Goal: Obtain resource: Download file/media

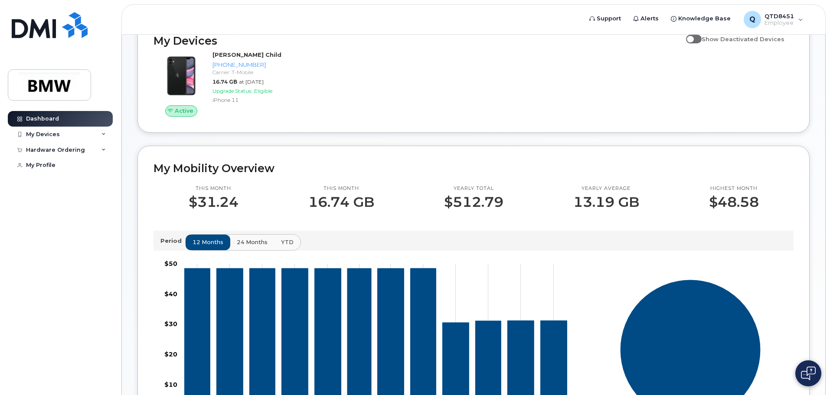
scroll to position [130, 0]
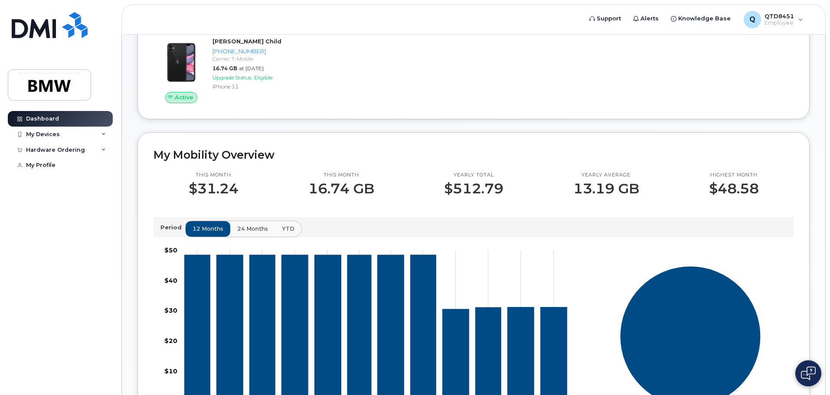
click at [250, 232] on button "24 months" at bounding box center [253, 229] width 46 height 16
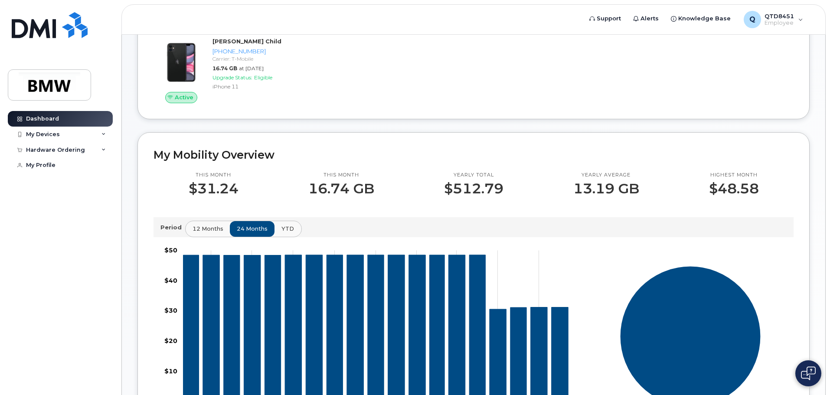
click at [284, 233] on span "YTD" at bounding box center [287, 229] width 13 height 8
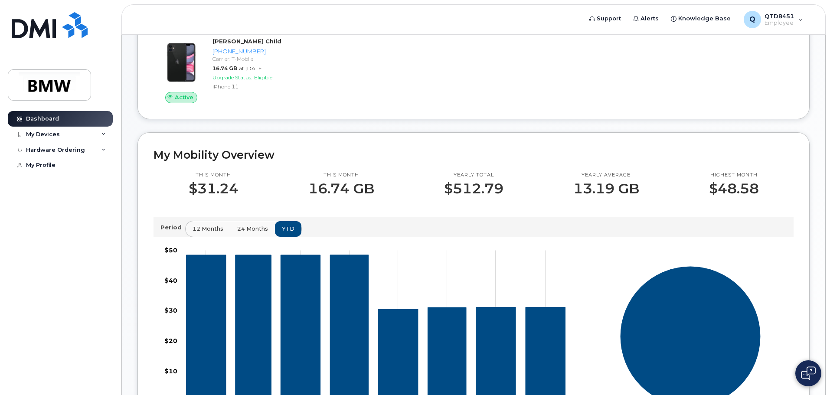
click at [254, 237] on button "24 months" at bounding box center [253, 229] width 46 height 16
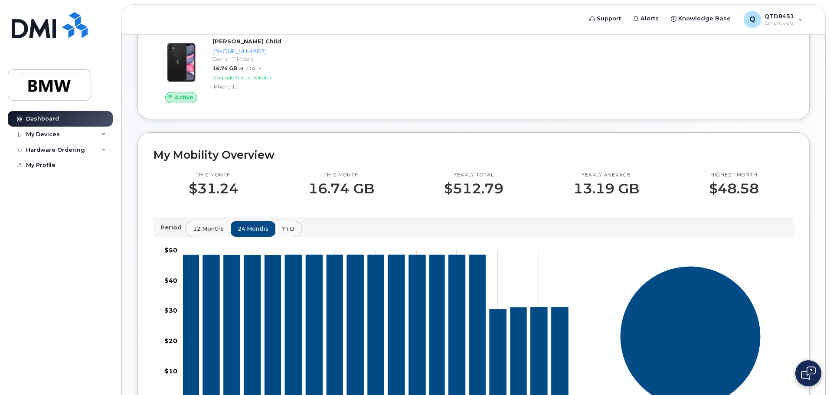
click at [198, 233] on span "12 months" at bounding box center [208, 229] width 31 height 8
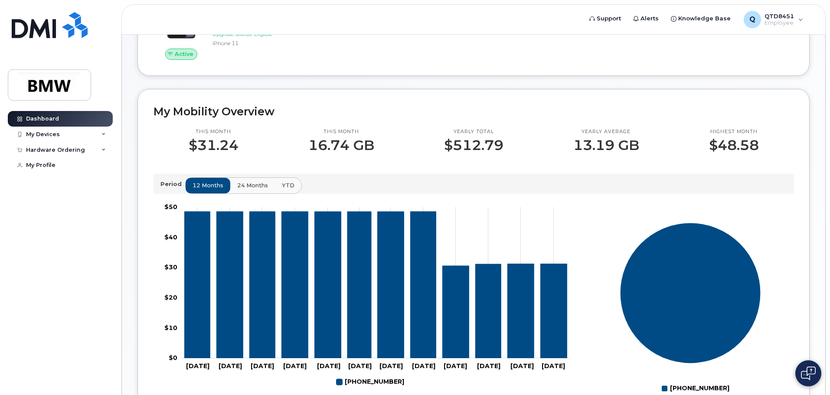
click at [243, 190] on span "24 months" at bounding box center [252, 185] width 31 height 8
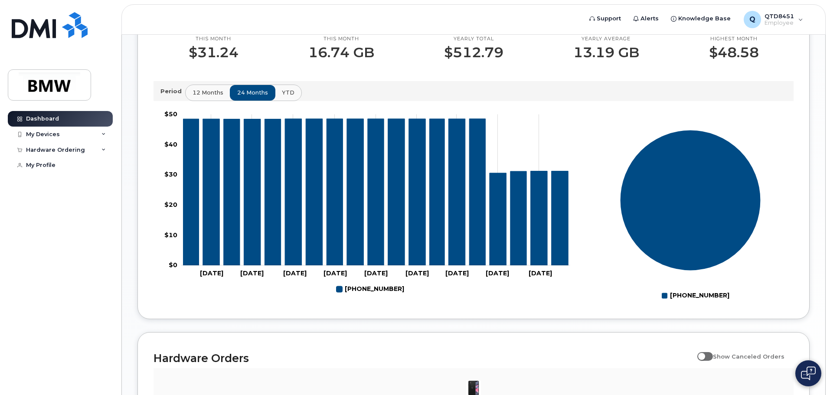
scroll to position [48, 0]
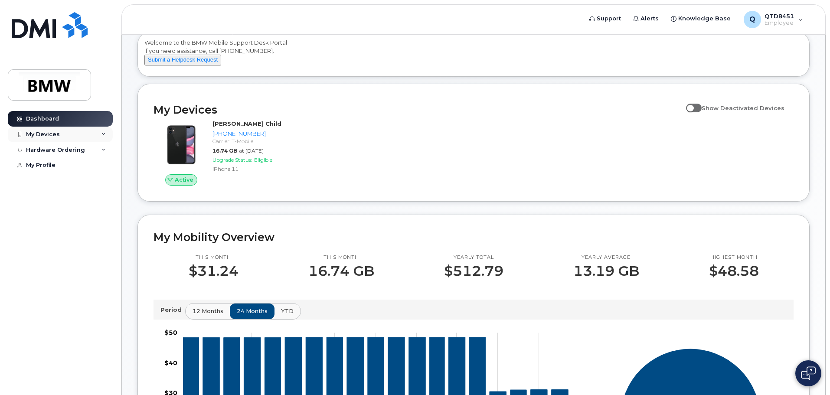
click at [42, 138] on div "My Devices" at bounding box center [60, 135] width 105 height 16
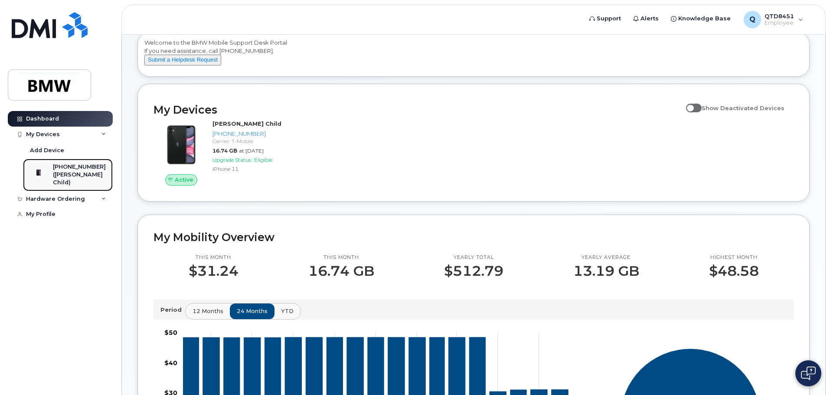
click at [64, 171] on div "([PERSON_NAME] Child)" at bounding box center [79, 179] width 53 height 16
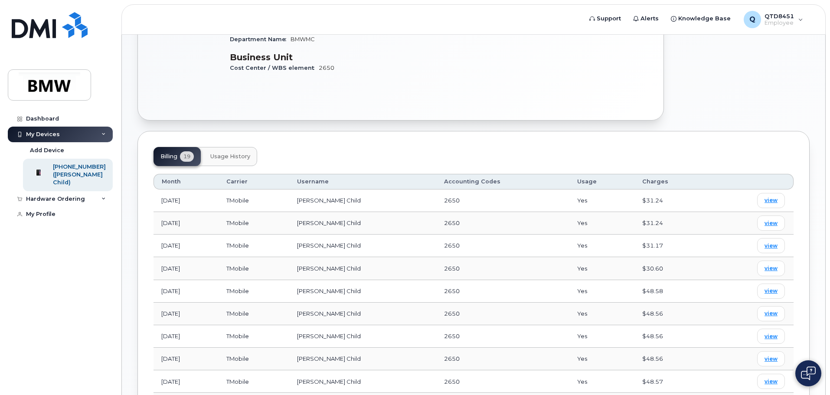
scroll to position [260, 0]
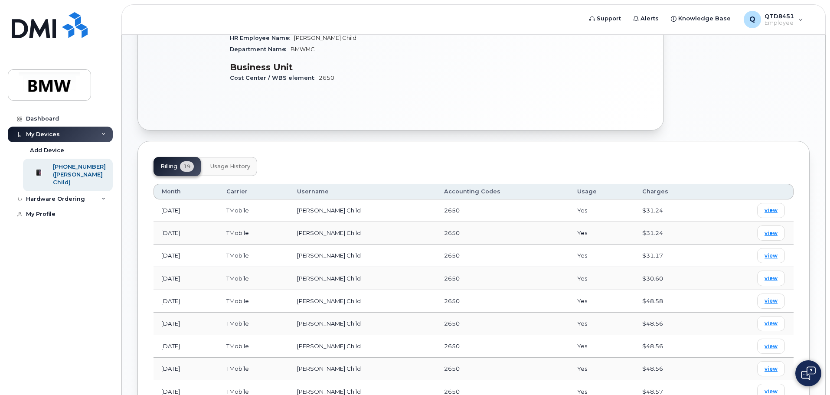
click at [232, 164] on span "Usage History" at bounding box center [230, 166] width 40 height 7
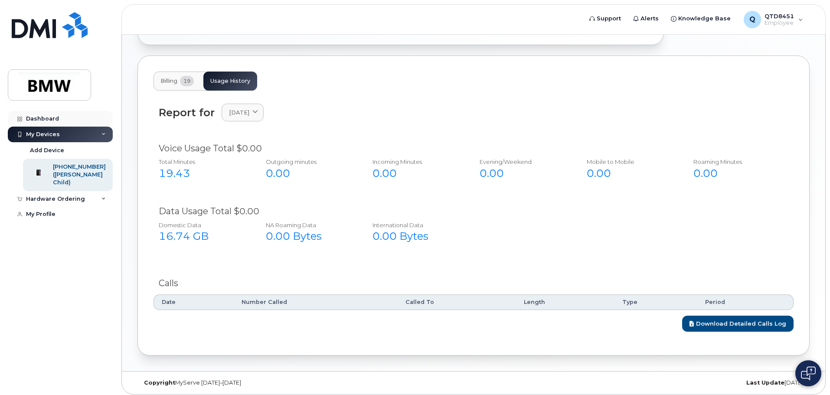
scroll to position [350, 0]
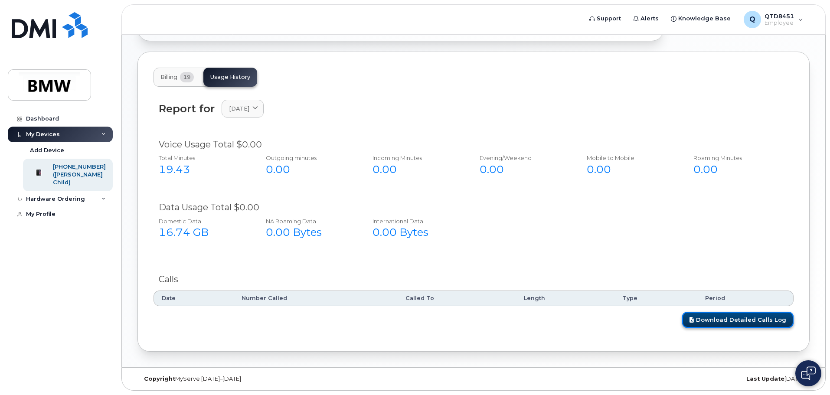
click at [765, 320] on link "Download Detailed Calls Log" at bounding box center [737, 320] width 111 height 16
click at [183, 78] on span "19" at bounding box center [187, 77] width 14 height 10
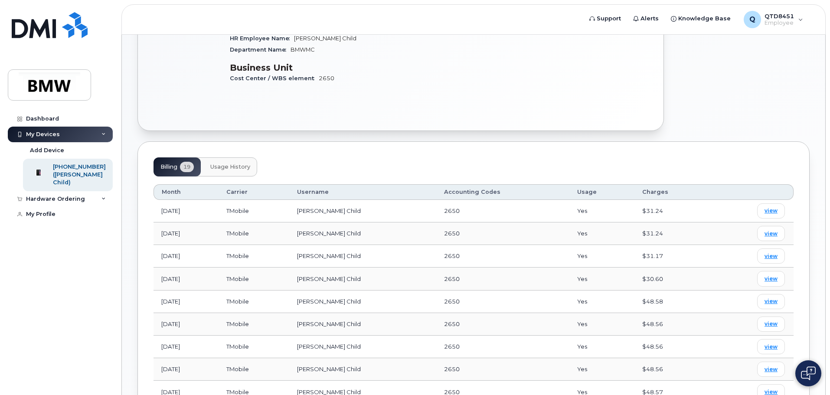
scroll to position [258, 0]
click at [775, 210] on span "view" at bounding box center [771, 213] width 13 height 8
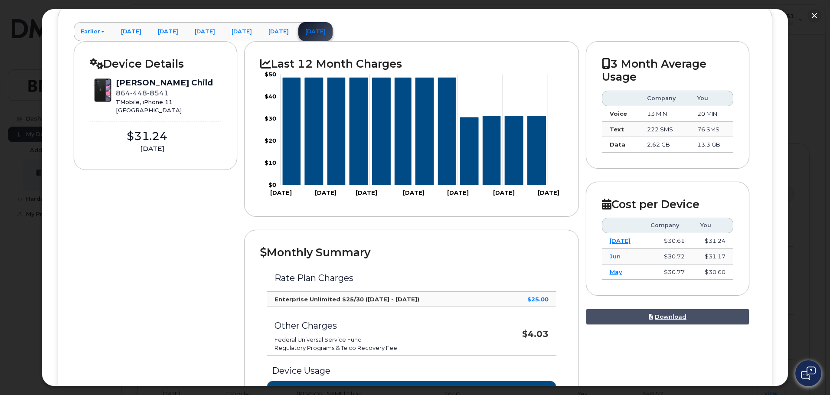
scroll to position [130, 0]
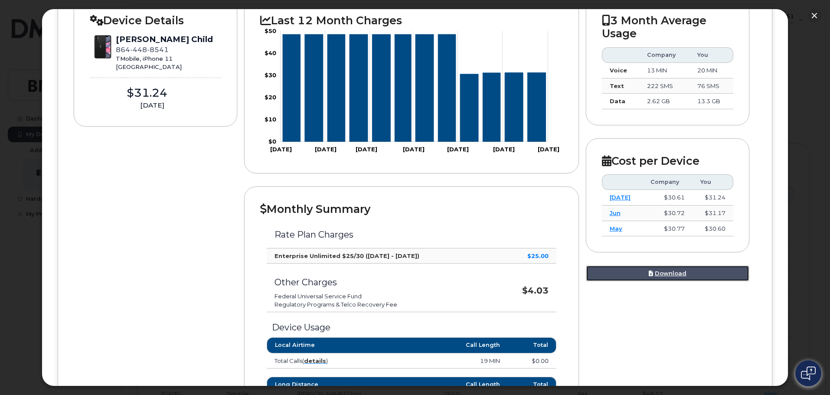
click at [677, 274] on link "Download" at bounding box center [668, 273] width 164 height 16
